Goal: Task Accomplishment & Management: Manage account settings

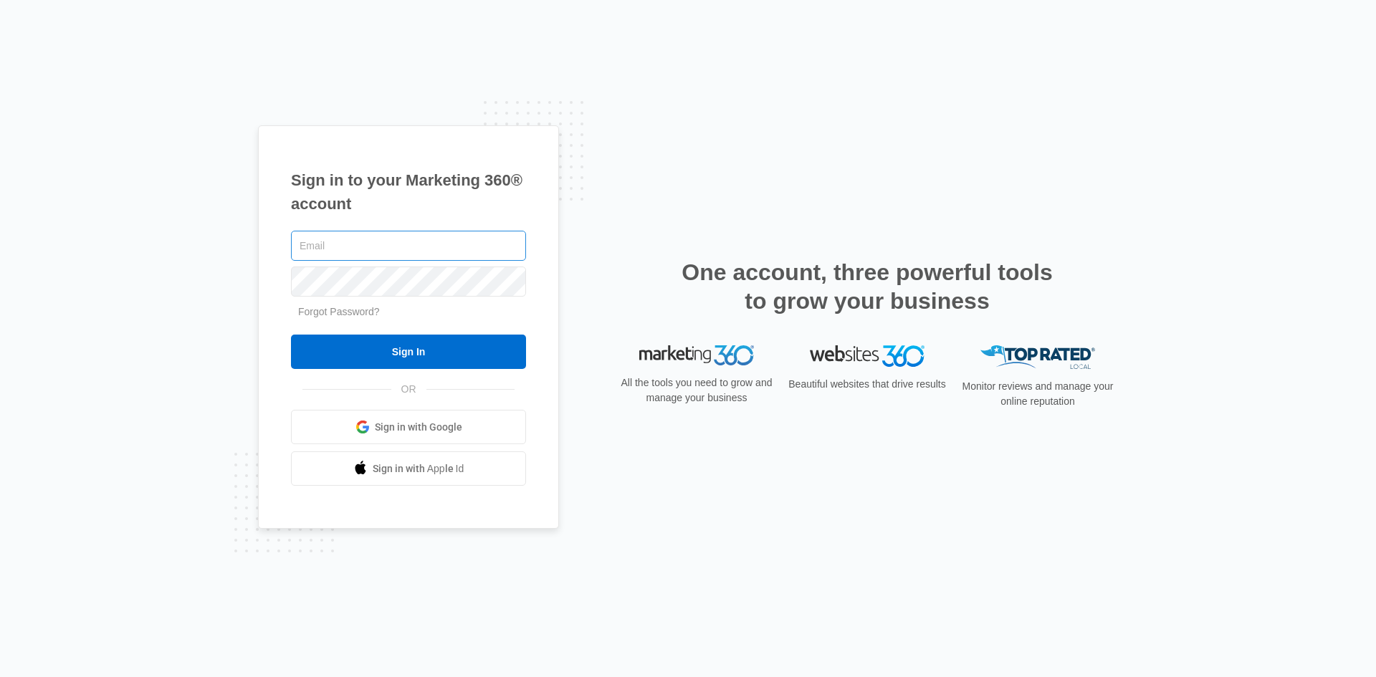
click at [311, 254] on input "text" at bounding box center [408, 246] width 235 height 30
type input "[EMAIL_ADDRESS][DOMAIN_NAME]"
click at [291, 335] on input "Sign In" at bounding box center [408, 352] width 235 height 34
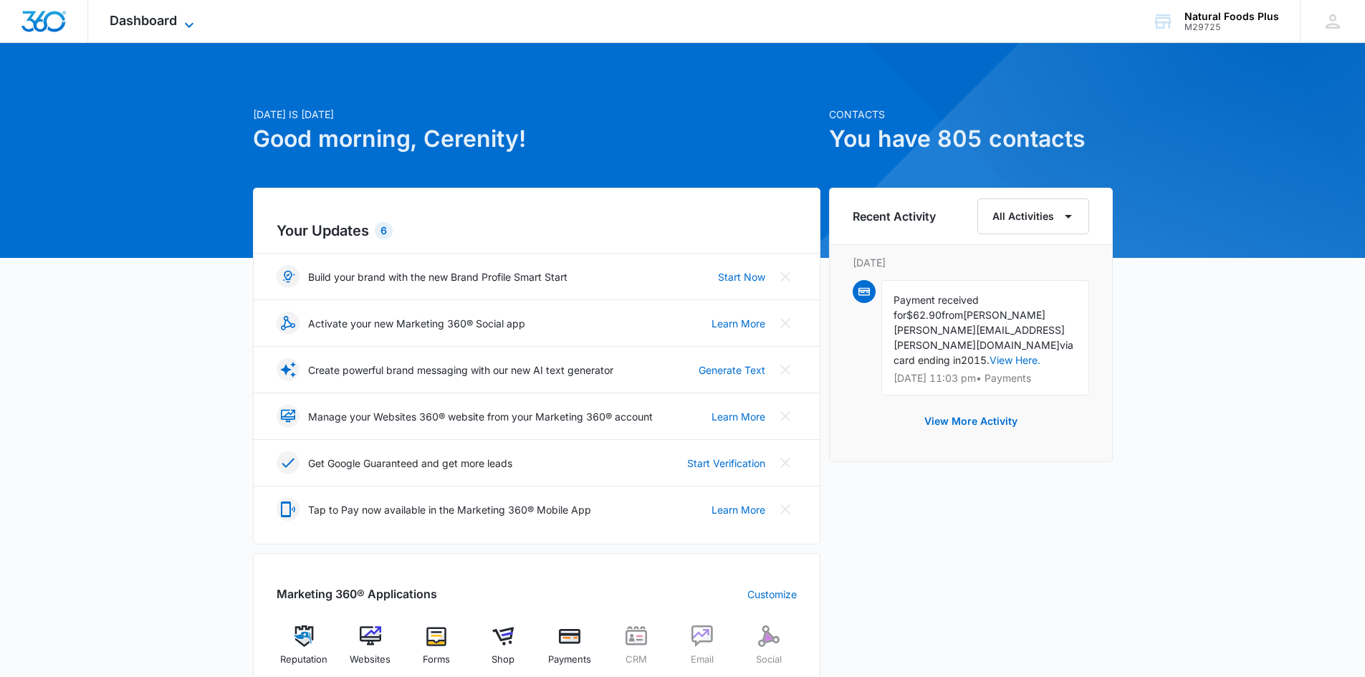
click at [191, 20] on icon at bounding box center [189, 24] width 17 height 17
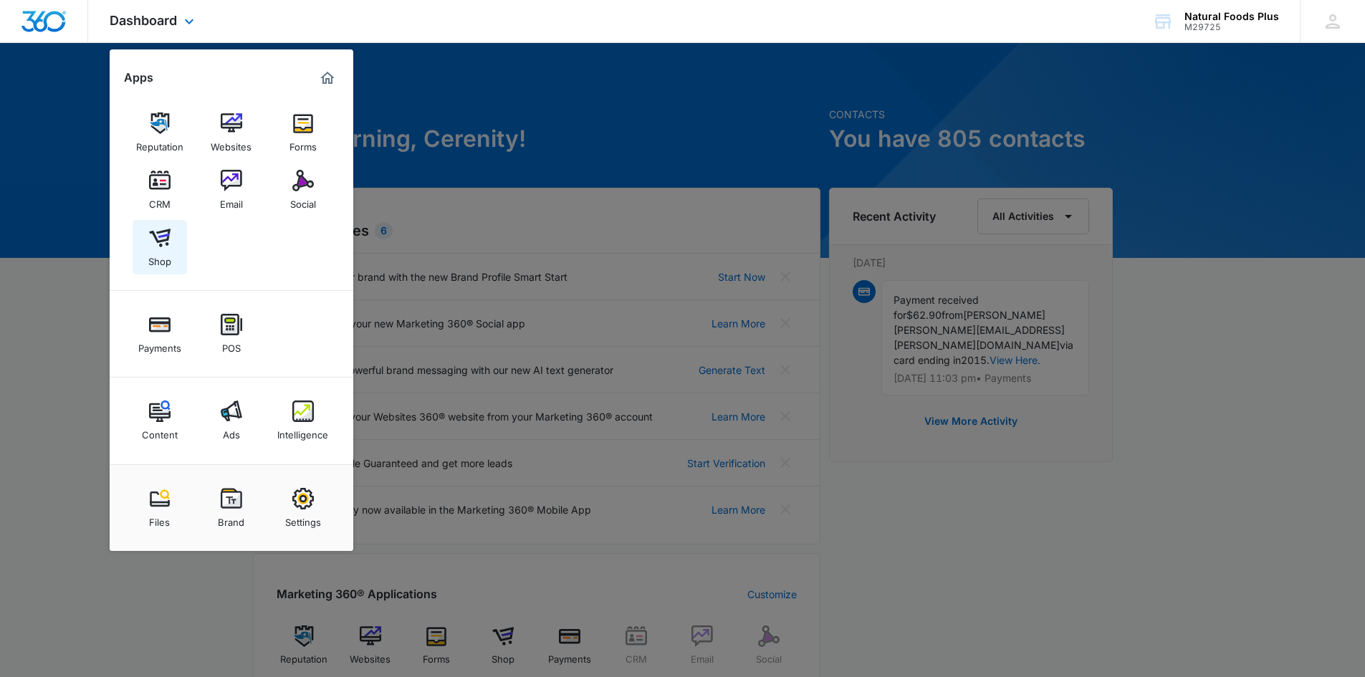
click at [154, 237] on img at bounding box center [159, 237] width 21 height 21
